Goal: Information Seeking & Learning: Learn about a topic

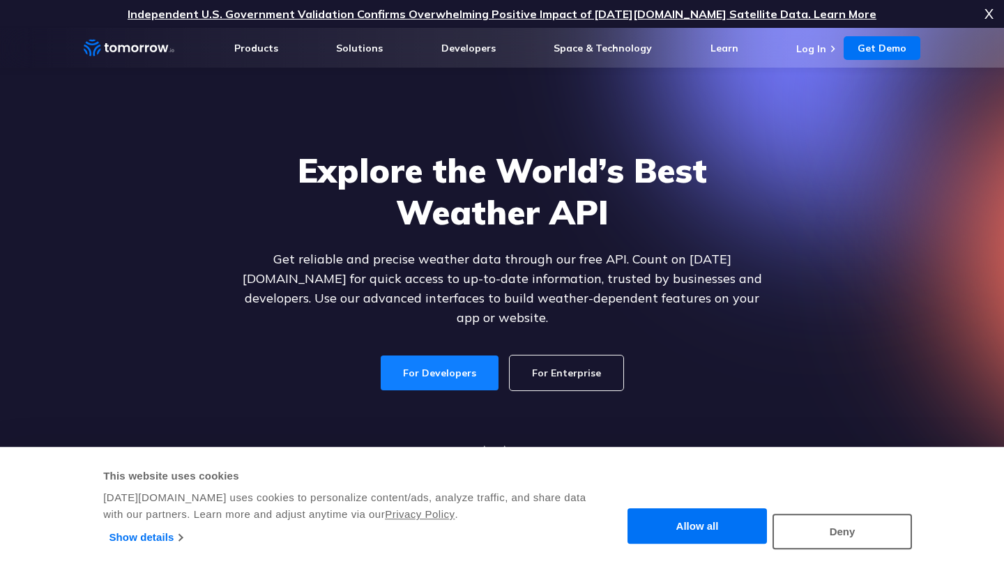
click at [443, 358] on link "For Developers" at bounding box center [440, 373] width 118 height 35
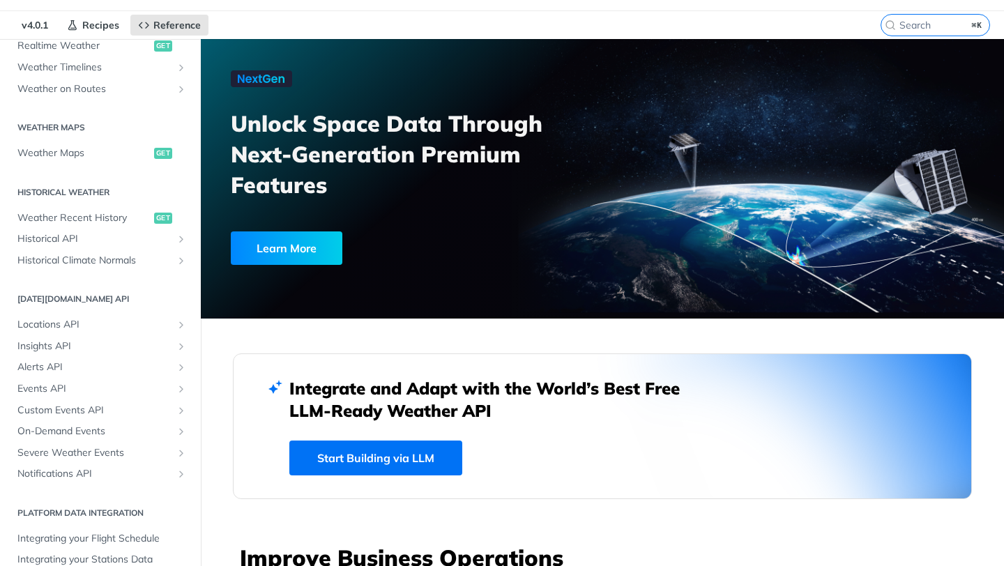
scroll to position [360, 0]
click at [133, 369] on span "Alerts API" at bounding box center [94, 366] width 155 height 14
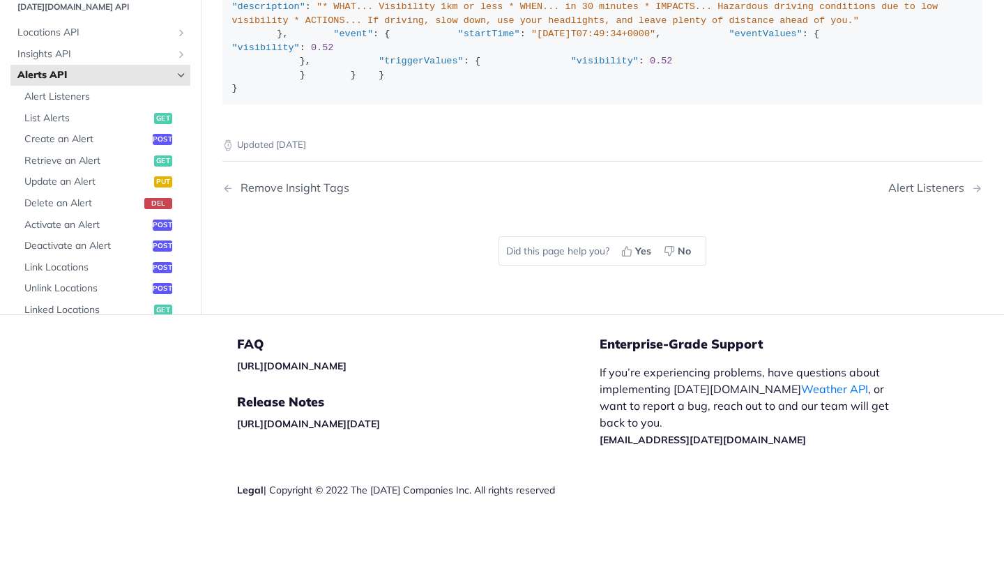
scroll to position [2761, 0]
click at [89, 98] on span "Alert Listeners" at bounding box center [105, 97] width 162 height 14
